Goal: Information Seeking & Learning: Learn about a topic

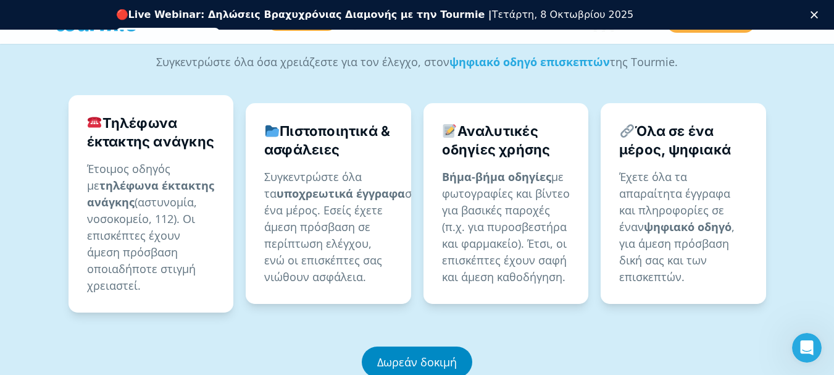
click at [432, 347] on link "Δωρεάν δοκιμή" at bounding box center [417, 362] width 111 height 31
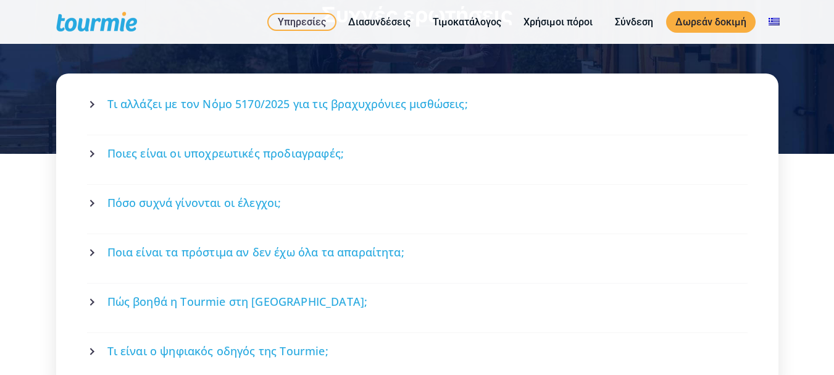
scroll to position [1683, 0]
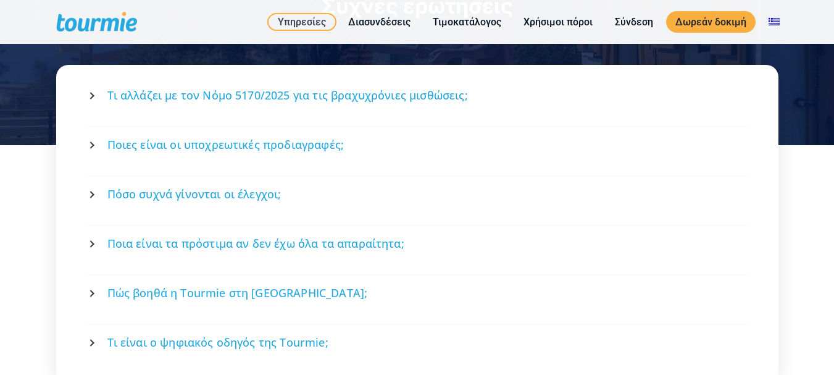
click at [255, 236] on span "Ποια είναι τα πρόστιμα αν δεν έχω όλα τα απαραίτητα;" at bounding box center [255, 243] width 297 height 15
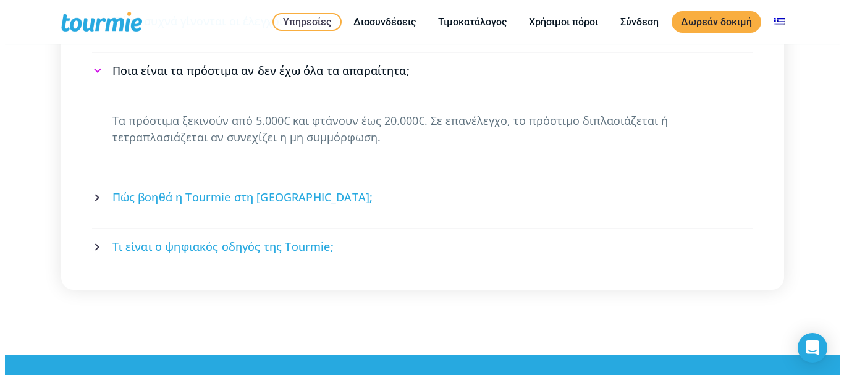
scroll to position [1860, 0]
